Goal: Information Seeking & Learning: Learn about a topic

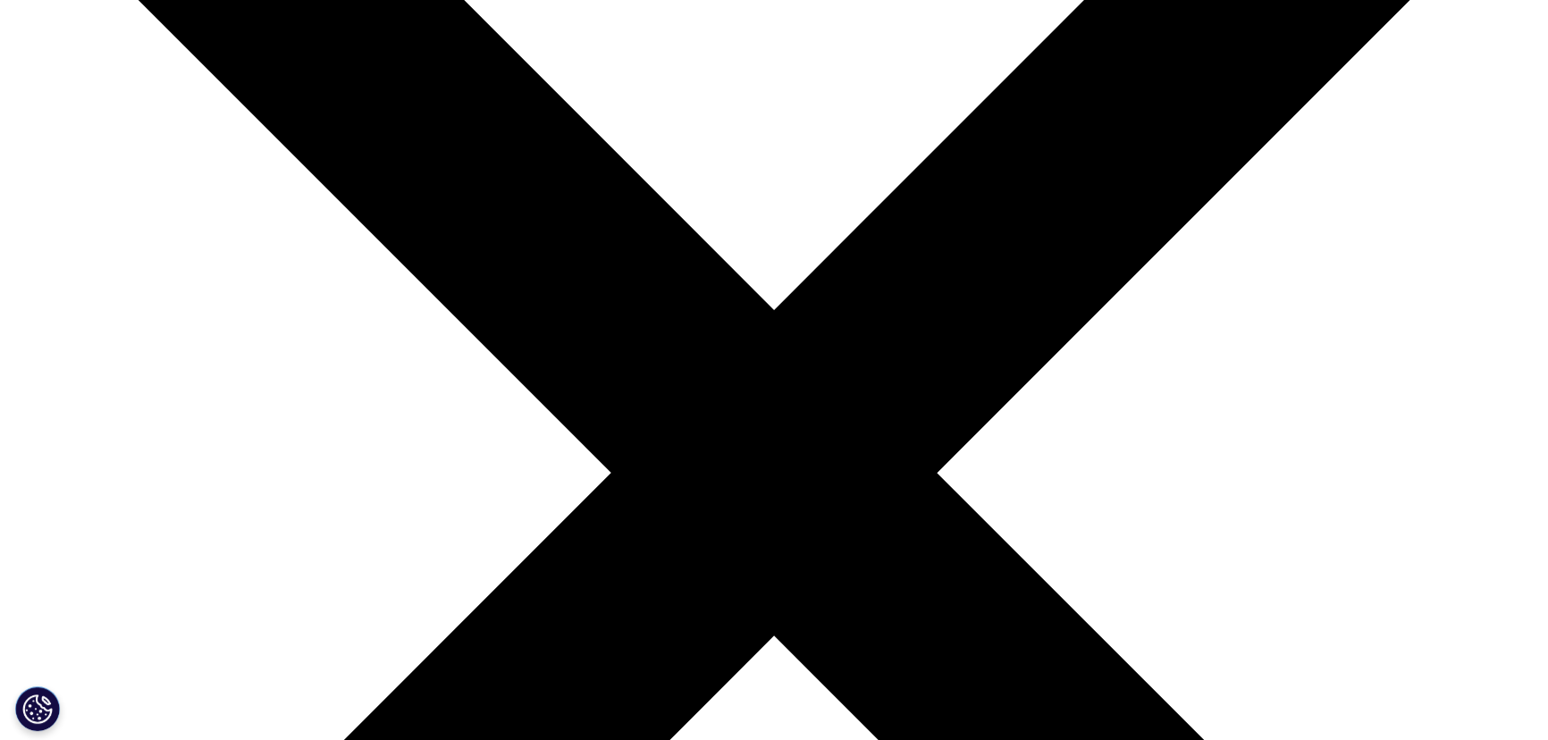
scroll to position [324, 0]
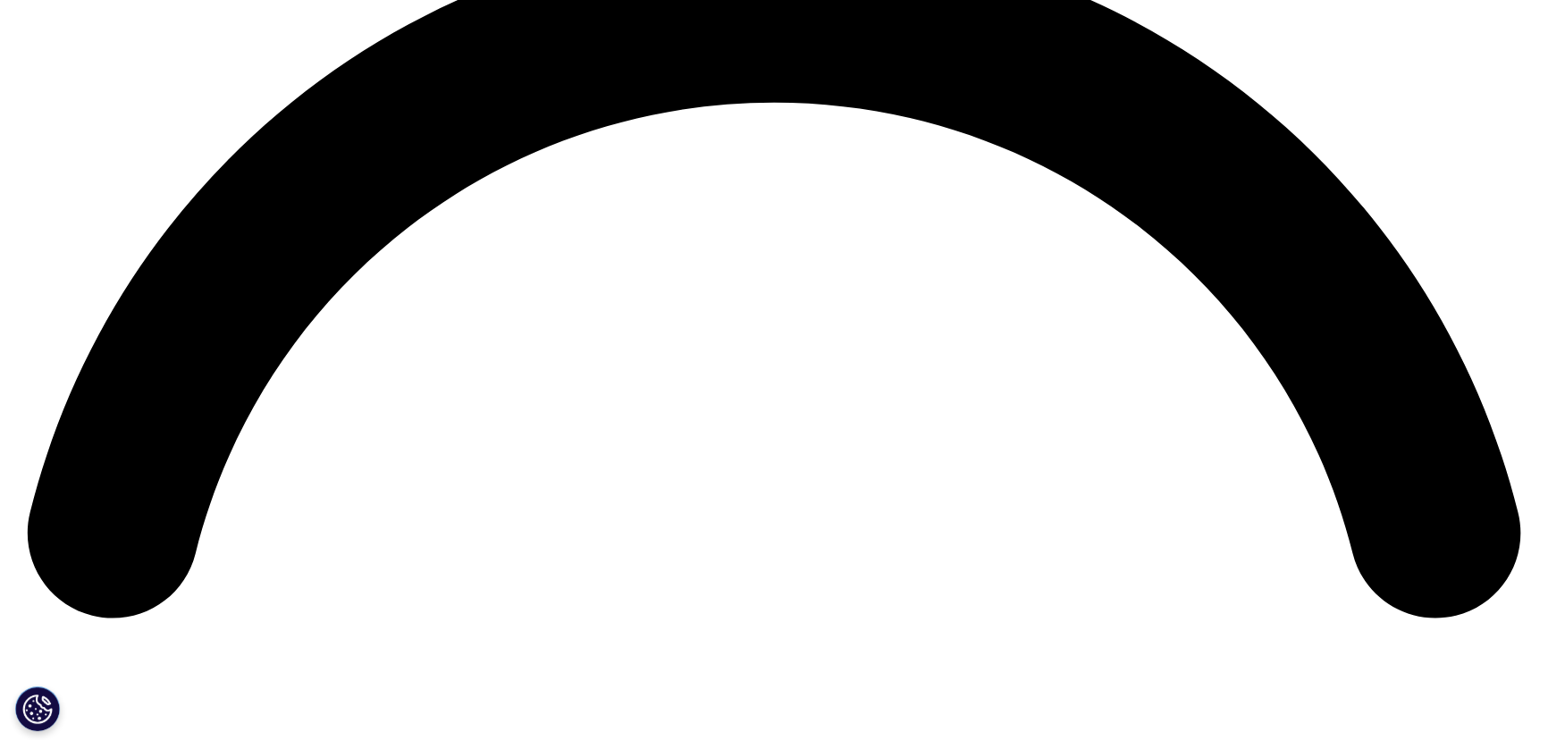
scroll to position [2681, 0]
